Goal: Obtain resource: Obtain resource

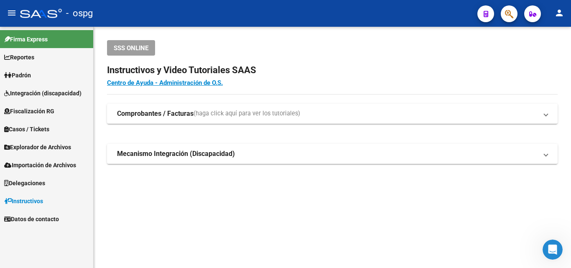
click at [54, 115] on span "Fiscalización RG" at bounding box center [29, 111] width 50 height 9
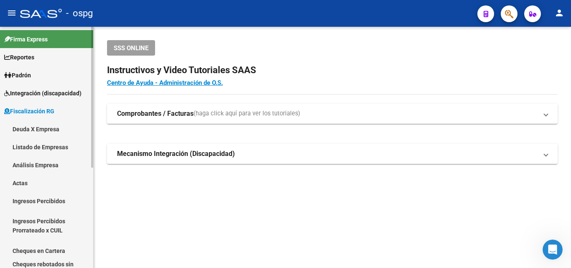
click at [43, 163] on link "Análisis Empresa" at bounding box center [46, 165] width 93 height 18
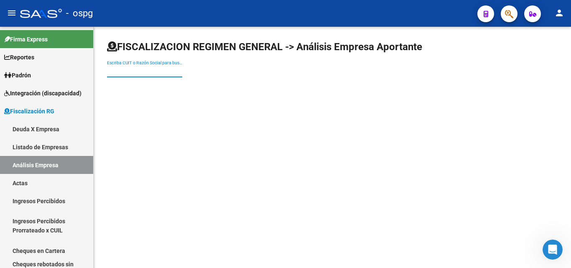
click at [144, 74] on input "Escriba CUIT o Razón Social para buscar" at bounding box center [144, 71] width 75 height 7
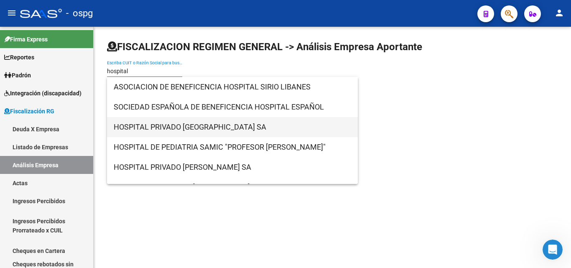
type input "hospital"
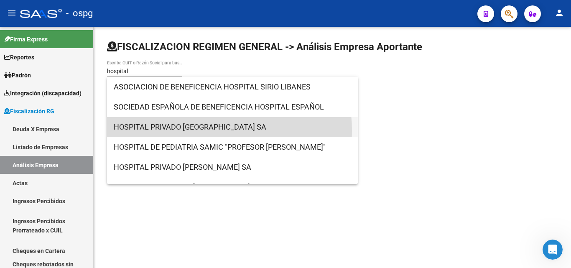
click at [177, 131] on span "HOSPITAL PRIVADO [GEOGRAPHIC_DATA] SA" at bounding box center [232, 127] width 237 height 20
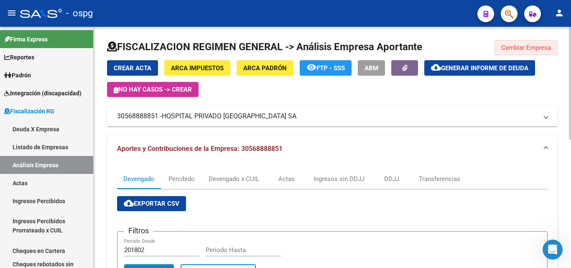
click at [521, 49] on span "Cambiar Empresa" at bounding box center [526, 48] width 50 height 8
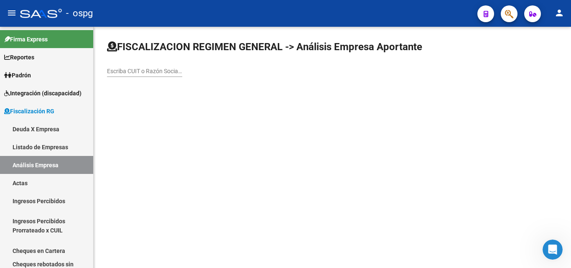
click at [153, 74] on input "Escriba CUIT o Razón Social para buscar" at bounding box center [144, 71] width 75 height 7
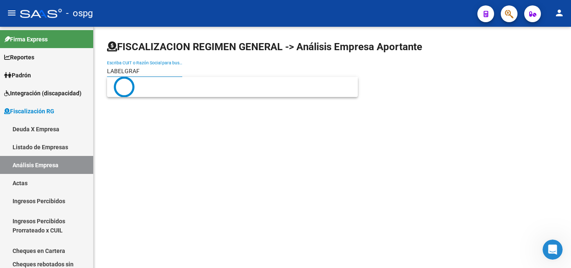
type input "LABELGRAF"
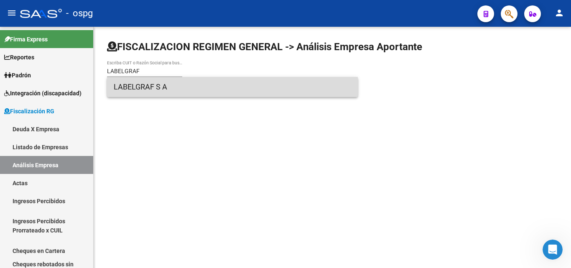
click at [146, 87] on span "LABELGRAF S A" at bounding box center [232, 87] width 237 height 20
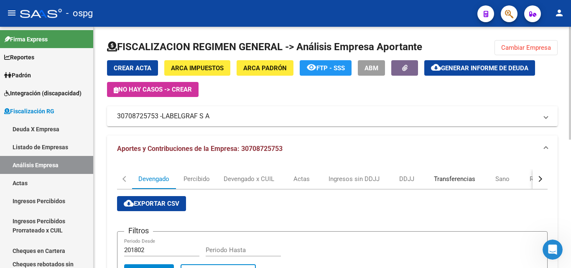
click at [454, 180] on div "Transferencias" at bounding box center [454, 178] width 41 height 9
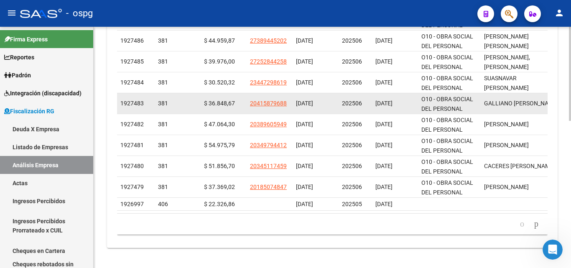
scroll to position [378, 0]
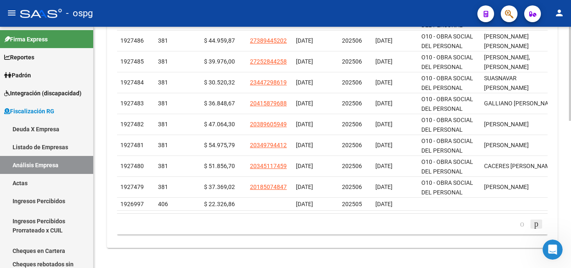
click at [535, 222] on icon "go to next page" at bounding box center [536, 224] width 7 height 10
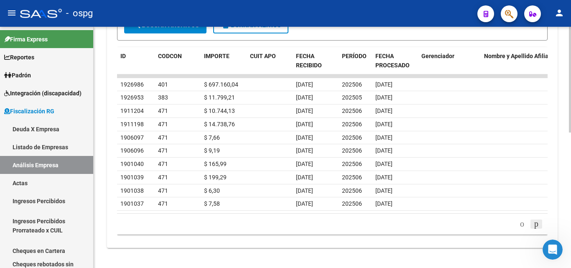
click at [535, 222] on icon "go to next page" at bounding box center [536, 224] width 7 height 10
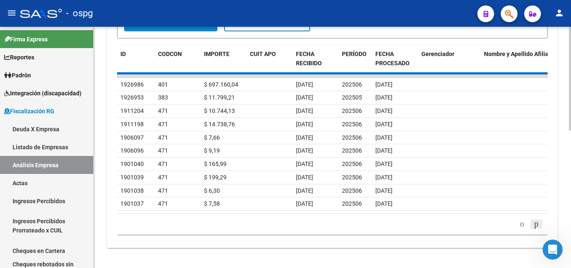
scroll to position [340, 0]
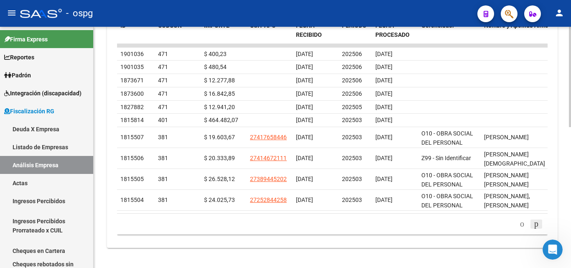
click at [535, 222] on icon "go to next page" at bounding box center [536, 224] width 7 height 10
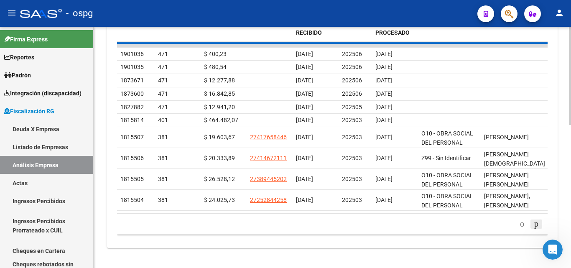
scroll to position [370, 0]
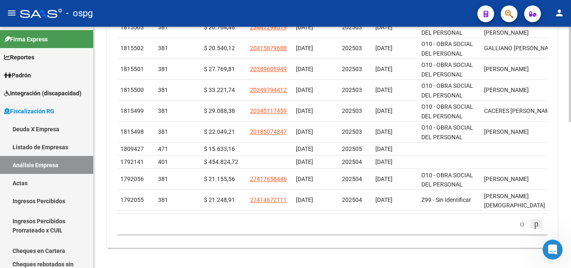
click at [535, 222] on icon "go to next page" at bounding box center [536, 224] width 7 height 10
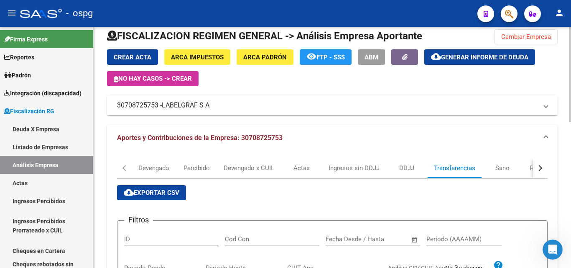
scroll to position [0, 0]
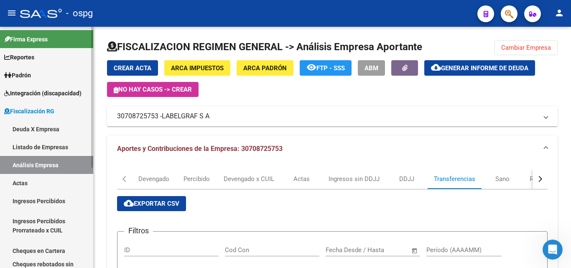
click at [64, 168] on link "Análisis Empresa" at bounding box center [46, 165] width 93 height 18
click at [531, 48] on span "Cambiar Empresa" at bounding box center [526, 48] width 50 height 8
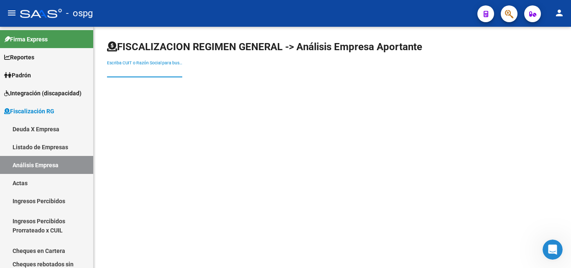
click at [133, 74] on input "Escriba CUIT o Razón Social para buscar" at bounding box center [144, 71] width 75 height 7
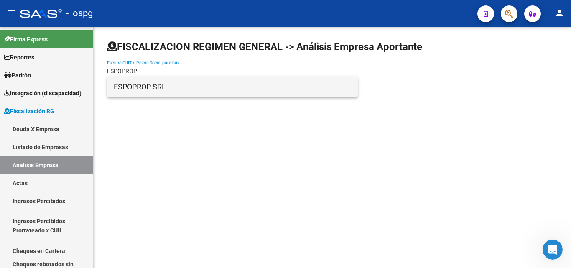
type input "ESPOPROP"
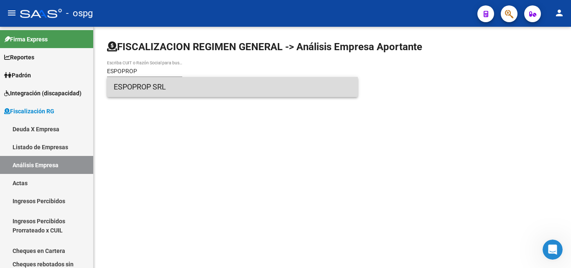
click at [147, 84] on span "ESPOPROP SRL" at bounding box center [232, 87] width 237 height 20
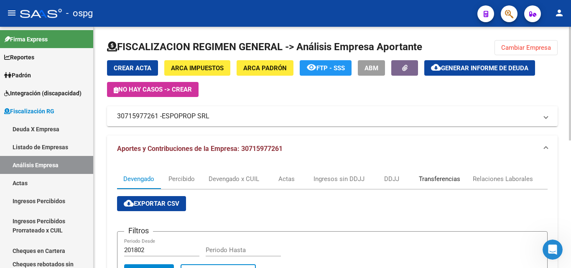
click at [449, 181] on div "Transferencias" at bounding box center [439, 178] width 41 height 9
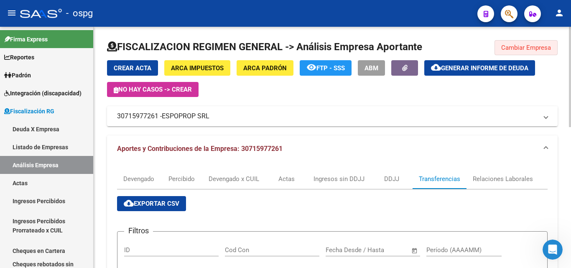
click at [539, 47] on span "Cambiar Empresa" at bounding box center [526, 48] width 50 height 8
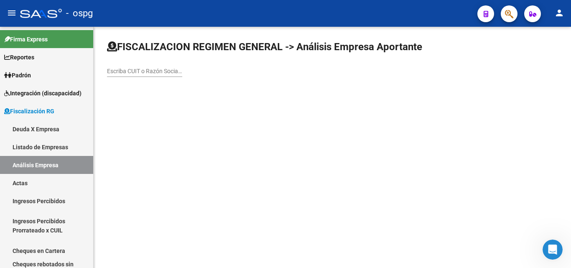
click at [157, 72] on input "Escriba CUIT o Razón Social para buscar" at bounding box center [144, 71] width 75 height 7
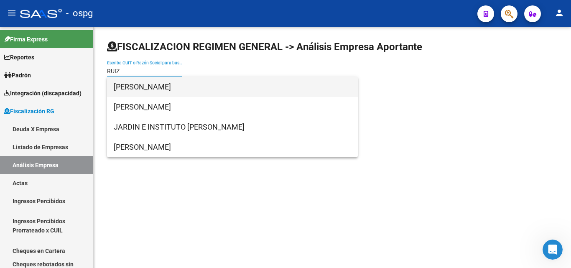
type input "RUIZ"
click at [165, 89] on span "[PERSON_NAME]" at bounding box center [232, 87] width 237 height 20
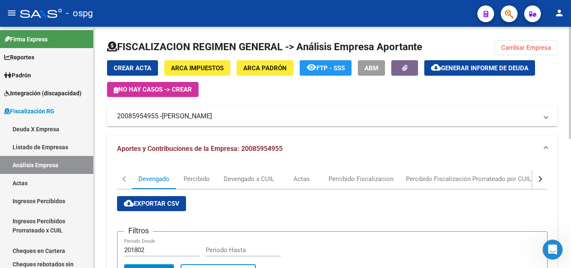
click at [477, 74] on button "cloud_download Generar informe de deuda" at bounding box center [479, 67] width 111 height 15
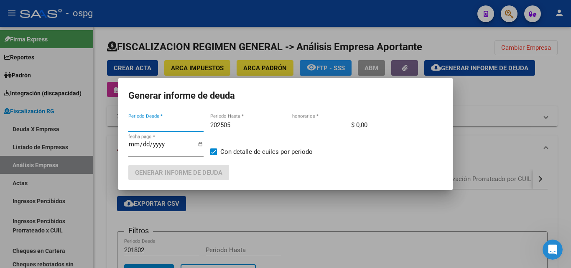
type input "202502"
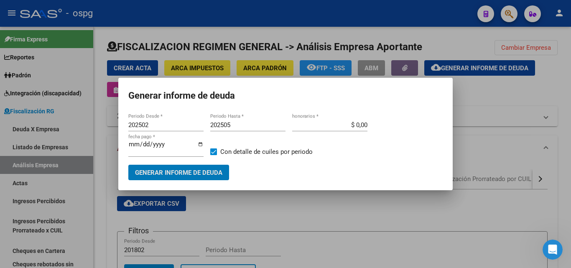
click at [214, 151] on span at bounding box center [213, 151] width 7 height 7
click at [214, 155] on input "Con detalle de cuiles por periodo" at bounding box center [213, 155] width 0 height 0
checkbox input "false"
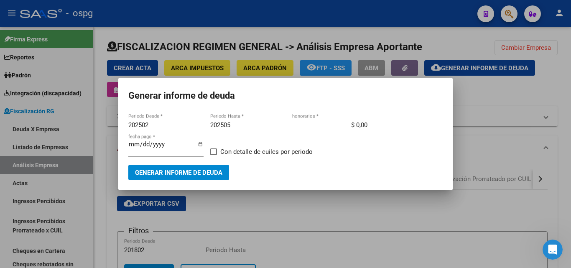
click at [206, 174] on span "Generar informe de deuda" at bounding box center [178, 173] width 87 height 8
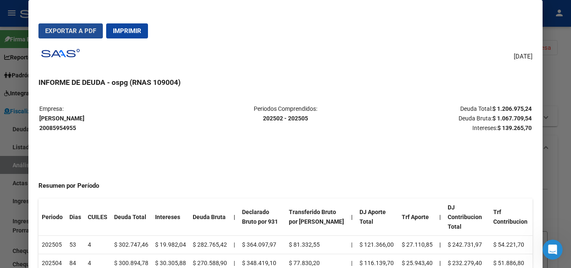
click at [67, 29] on span "Exportar a PDF" at bounding box center [70, 31] width 51 height 8
click at [566, 56] on div at bounding box center [285, 134] width 571 height 268
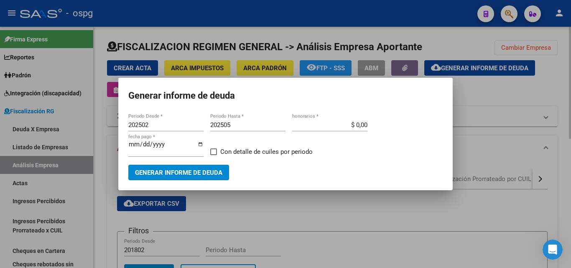
click at [556, 81] on div at bounding box center [285, 134] width 571 height 268
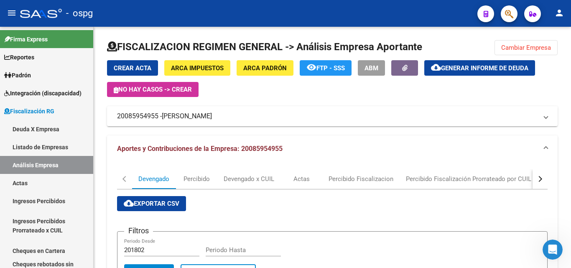
click at [557, 14] on mat-icon "person" at bounding box center [559, 13] width 10 height 10
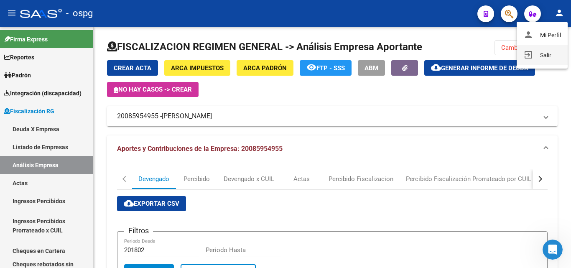
click at [550, 51] on button "exit_to_app Salir" at bounding box center [542, 55] width 51 height 20
